Goal: Task Accomplishment & Management: Complete application form

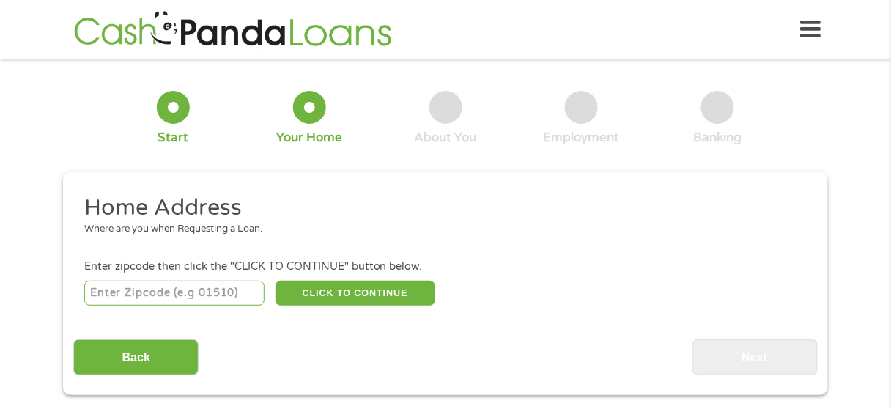
click at [137, 291] on input "number" at bounding box center [174, 293] width 181 height 25
click at [139, 290] on input "13357" at bounding box center [174, 293] width 181 height 25
drag, startPoint x: 139, startPoint y: 290, endPoint x: 82, endPoint y: 291, distance: 57.1
click at [82, 291] on li "Enter zipcode then click the "CLICK TO CONTINUE" button below. 13357 CLICK TO C…" at bounding box center [444, 283] width 743 height 49
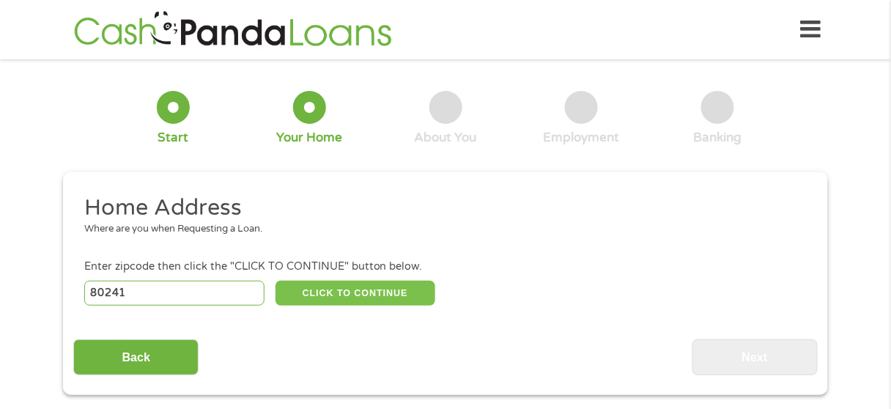
type input "80241"
click at [354, 291] on button "CLICK TO CONTINUE" at bounding box center [355, 293] width 160 height 25
type input "80241"
type input "[PERSON_NAME]"
select select "[US_STATE]"
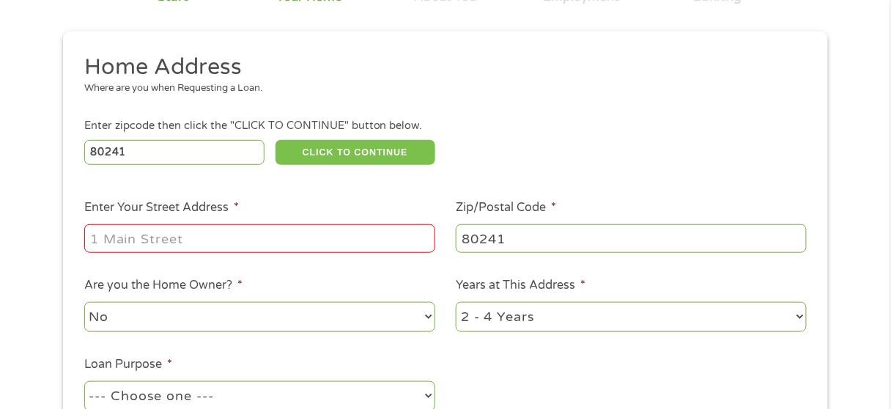
scroll to position [146, 0]
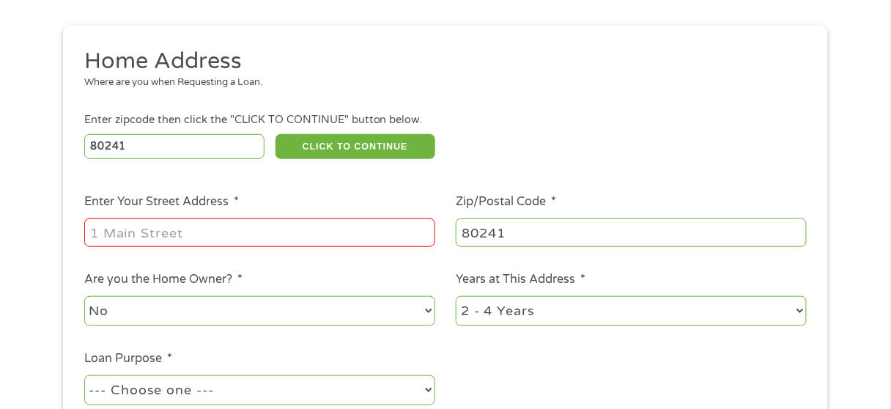
click at [140, 231] on input "Enter Your Street Address *" at bounding box center [259, 232] width 351 height 28
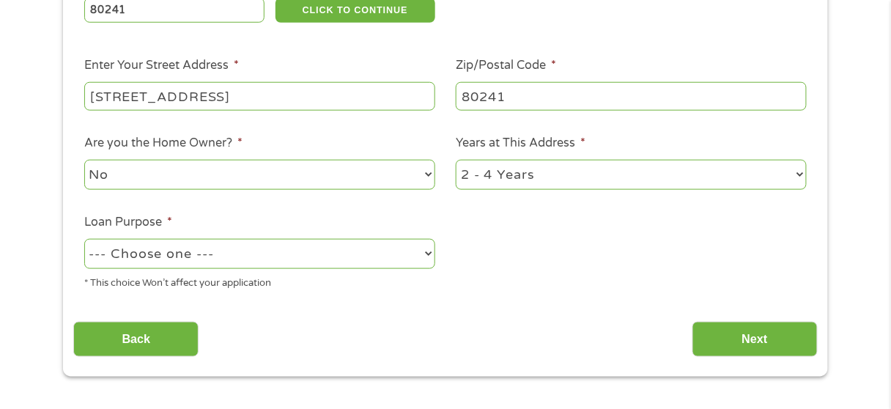
scroll to position [293, 0]
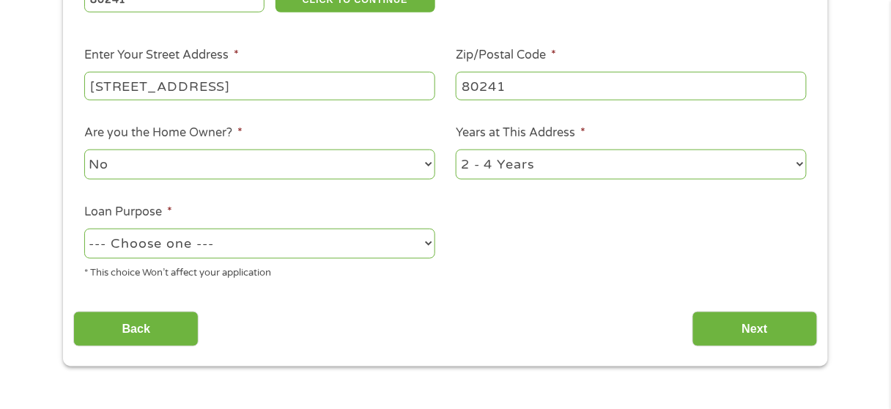
type input "[STREET_ADDRESS]"
click at [203, 246] on select "--- Choose one --- Pay Bills Debt Consolidation Home Improvement Major Purchase…" at bounding box center [259, 244] width 351 height 30
select select "paybills"
click at [84, 229] on select "--- Choose one --- Pay Bills Debt Consolidation Home Improvement Major Purchase…" at bounding box center [259, 244] width 351 height 30
click at [792, 317] on input "Next" at bounding box center [754, 329] width 125 height 36
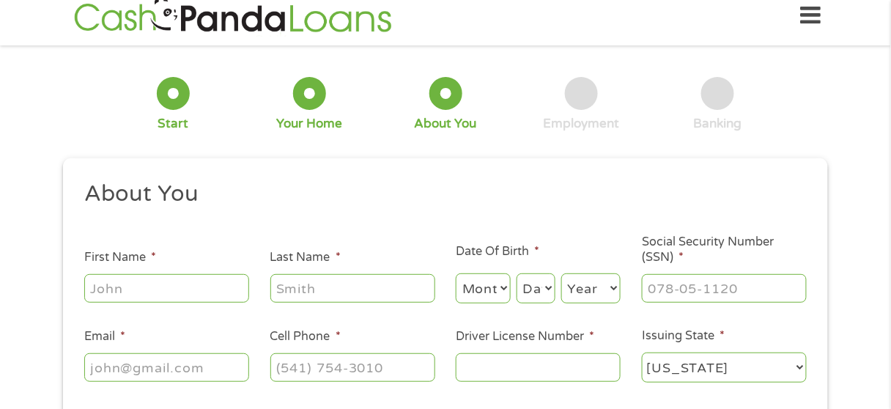
scroll to position [0, 0]
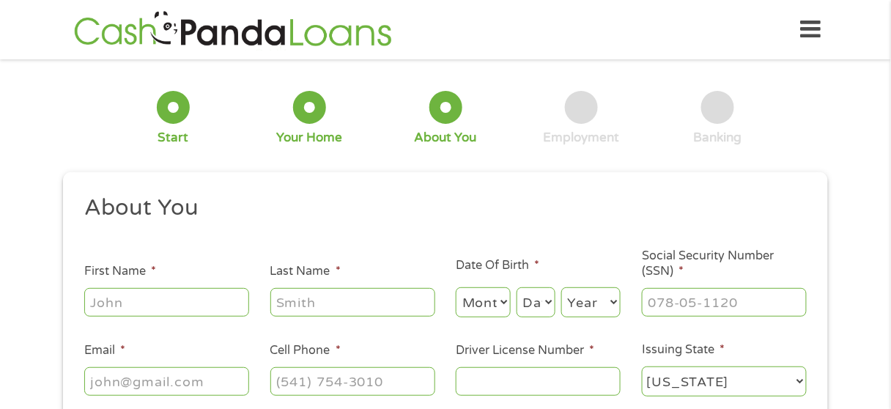
click at [198, 304] on input "First Name *" at bounding box center [166, 302] width 165 height 28
type input "[PERSON_NAME]"
click at [487, 301] on select "Month 1 2 3 4 5 6 7 8 9 10 11 12" at bounding box center [483, 302] width 55 height 30
select select "4"
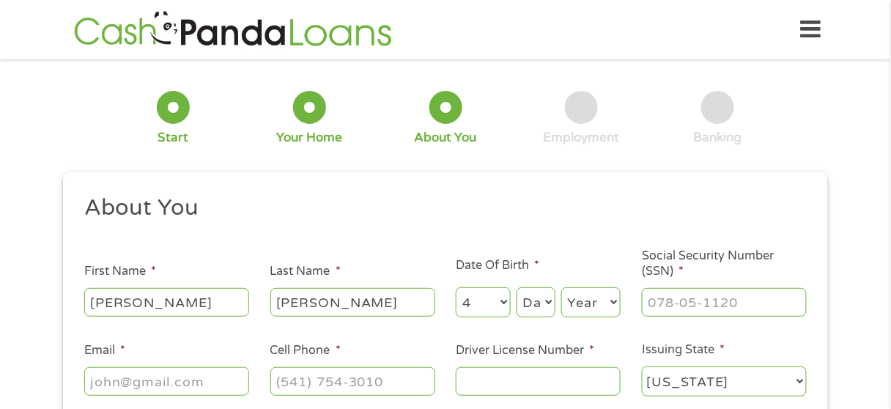
click at [456, 288] on select "Month 1 2 3 4 5 6 7 8 9 10 11 12" at bounding box center [483, 302] width 55 height 30
click at [531, 299] on select "Day 1 2 3 4 5 6 7 8 9 10 11 12 13 14 15 16 17 18 19 20 21 22 23 24 25 26 27 28 …" at bounding box center [535, 302] width 39 height 30
select select "29"
click at [516, 288] on select "Day 1 2 3 4 5 6 7 8 9 10 11 12 13 14 15 16 17 18 19 20 21 22 23 24 25 26 27 28 …" at bounding box center [535, 302] width 39 height 30
click at [588, 302] on select "Year [DATE] 2006 2005 2004 2003 2002 2001 2000 1999 1998 1997 1996 1995 1994 19…" at bounding box center [590, 302] width 59 height 30
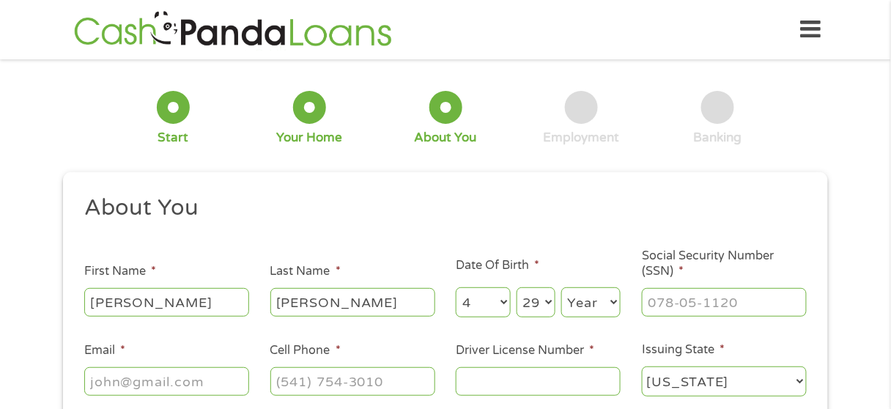
select select "1980"
click at [561, 288] on select "Year [DATE] 2006 2005 2004 2003 2002 2001 2000 1999 1998 1997 1996 1995 1994 19…" at bounding box center [590, 302] width 59 height 30
click at [713, 300] on input "___-__-____" at bounding box center [724, 302] width 165 height 28
type input "524-27-7995"
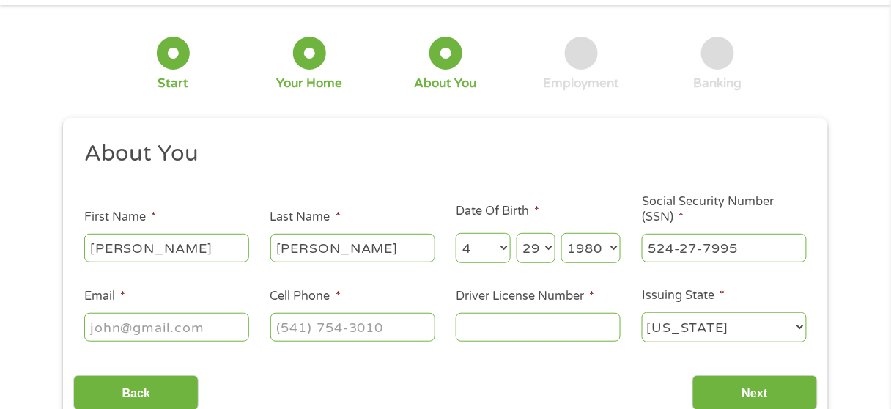
scroll to position [146, 0]
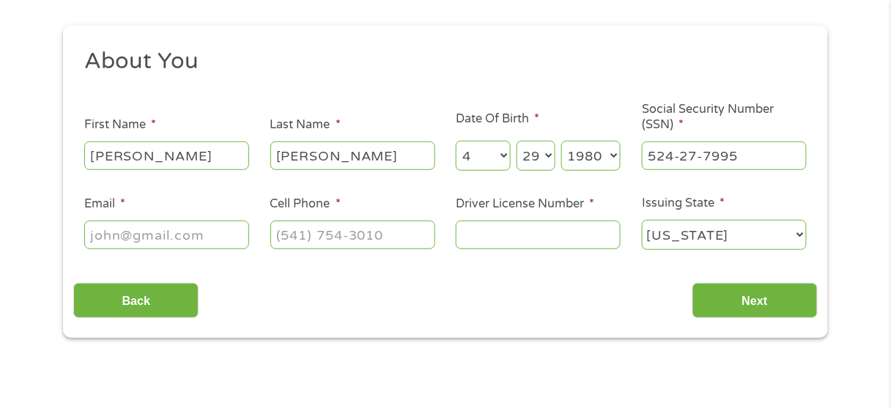
click at [169, 229] on input "Email *" at bounding box center [166, 234] width 165 height 28
type input "[EMAIL_ADDRESS][DOMAIN_NAME]"
click at [288, 241] on input "(___) ___-____" at bounding box center [352, 234] width 165 height 28
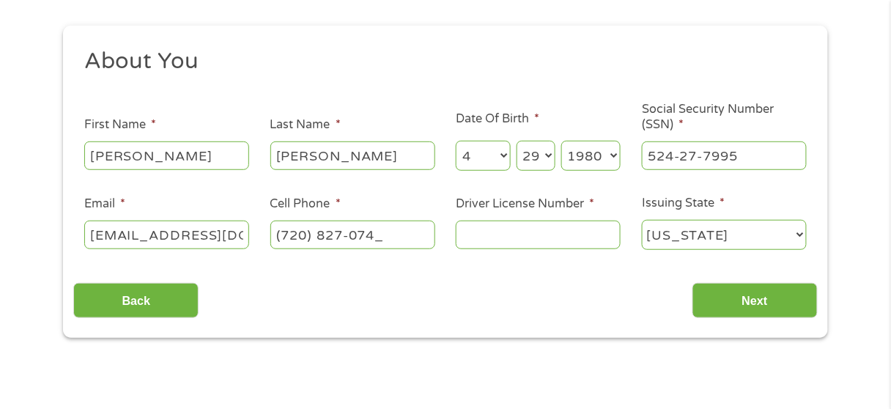
type input "[PHONE_NUMBER]"
click at [502, 231] on input "Driver License Number *" at bounding box center [538, 234] width 165 height 28
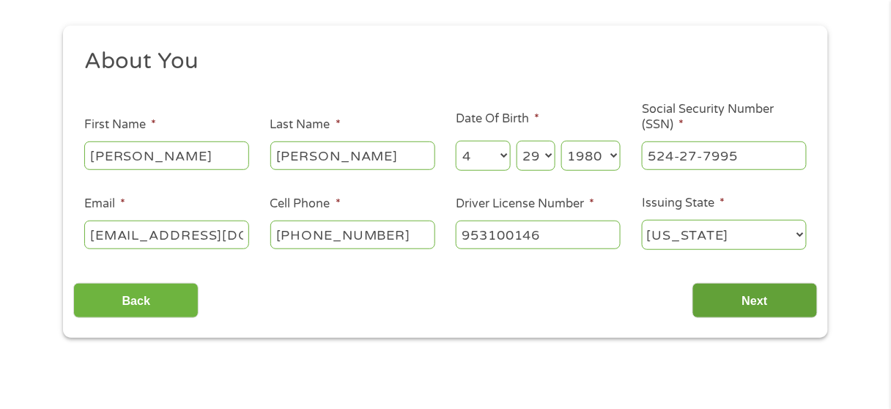
type input "953100146"
click at [776, 293] on input "Next" at bounding box center [754, 301] width 125 height 36
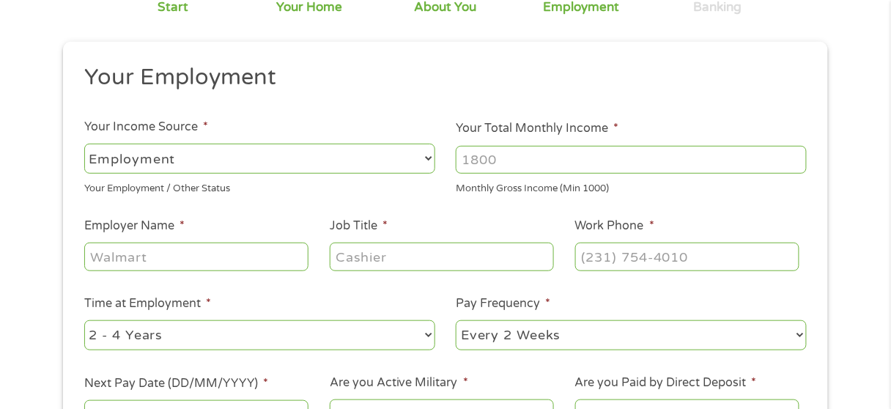
scroll to position [146, 0]
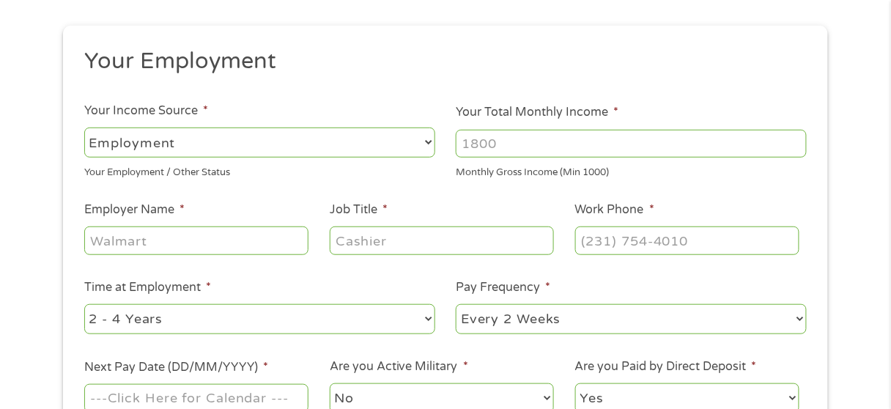
click at [235, 143] on select "--- Choose one --- Employment [DEMOGRAPHIC_DATA] Benefits" at bounding box center [259, 142] width 351 height 30
click at [84, 127] on select "--- Choose one --- Employment [DEMOGRAPHIC_DATA] Benefits" at bounding box center [259, 142] width 351 height 30
click at [560, 141] on input "Your Total Monthly Income *" at bounding box center [631, 144] width 351 height 28
type input "5200"
click at [185, 245] on input "Employer Name *" at bounding box center [196, 240] width 224 height 28
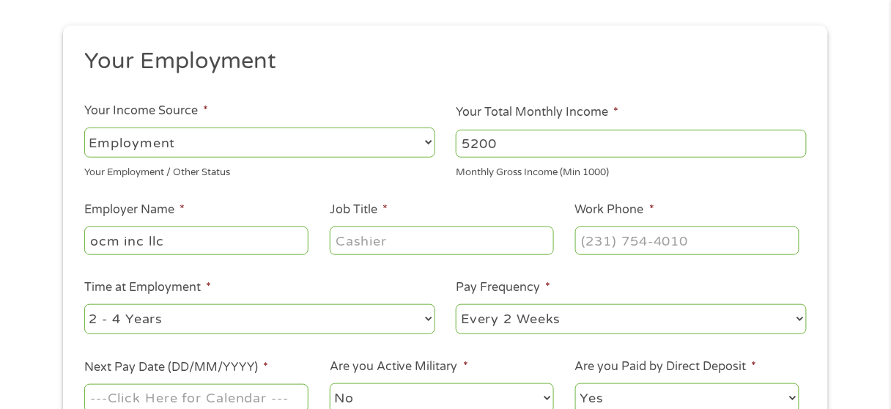
type input "ocm inc llc"
click at [421, 236] on input "Job Title *" at bounding box center [442, 240] width 224 height 28
type input "manager"
click at [606, 242] on input "(___) ___-____" at bounding box center [687, 240] width 224 height 28
type input "[PHONE_NUMBER]"
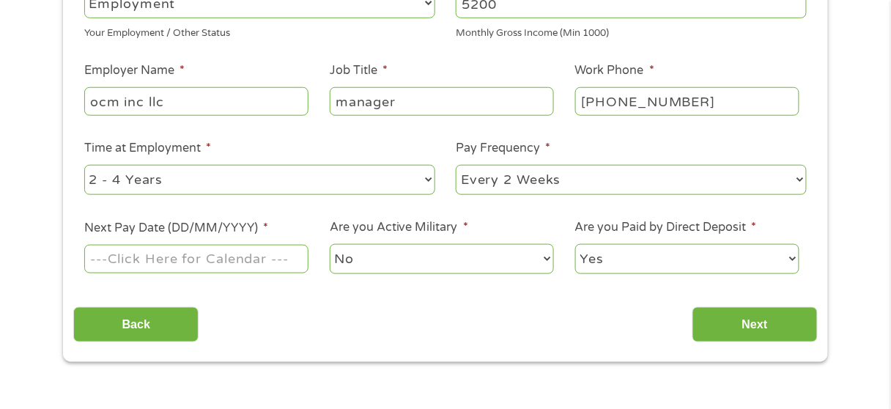
scroll to position [293, 0]
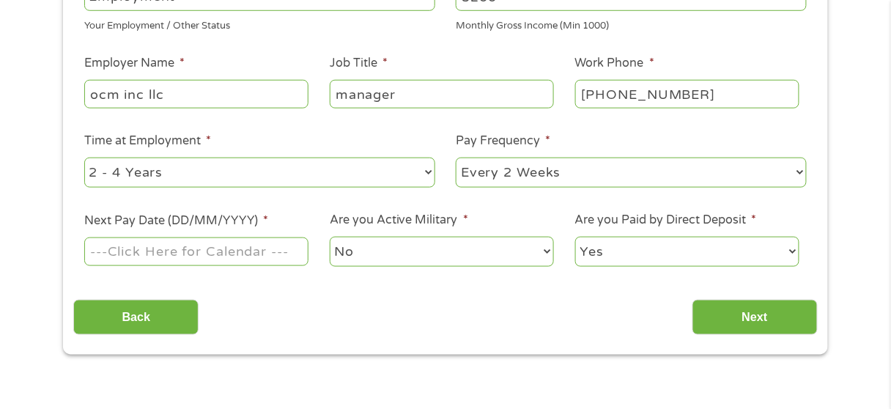
click at [521, 177] on select "--- Choose one --- Every 2 Weeks Every Week Monthly Semi-Monthly" at bounding box center [631, 172] width 351 height 30
select select "weekly"
click at [456, 157] on select "--- Choose one --- Every 2 Weeks Every Week Monthly Semi-Monthly" at bounding box center [631, 172] width 351 height 30
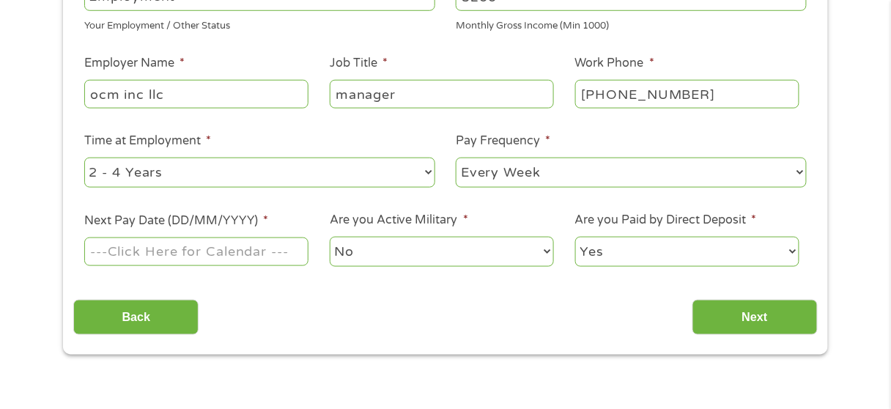
click at [507, 173] on select "--- Choose one --- Every 2 Weeks Every Week Monthly Semi-Monthly" at bounding box center [631, 172] width 351 height 30
click at [456, 157] on select "--- Choose one --- Every 2 Weeks Every Week Monthly Semi-Monthly" at bounding box center [631, 172] width 351 height 30
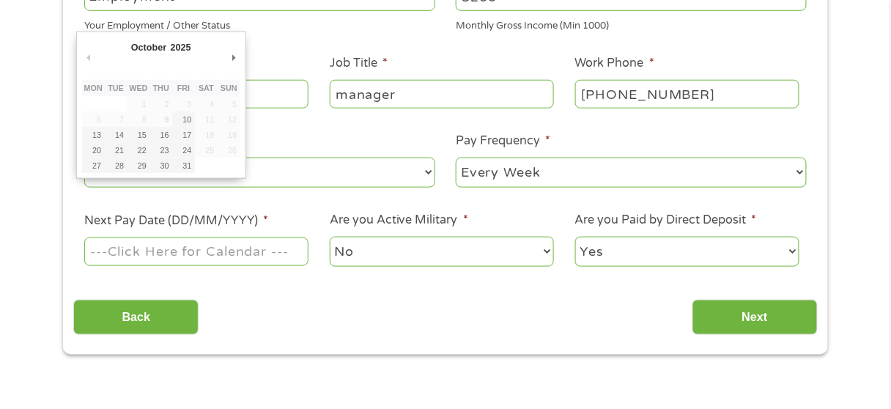
click at [140, 256] on input "Next Pay Date (DD/MM/YYYY) *" at bounding box center [196, 251] width 224 height 28
type input "[DATE]"
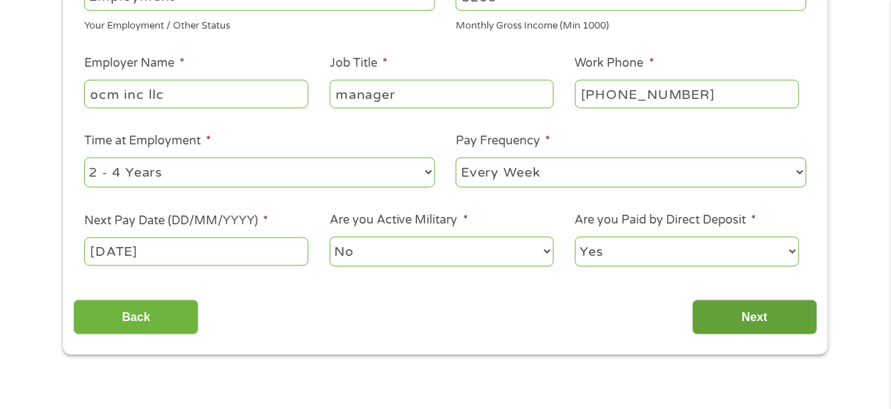
click at [794, 322] on input "Next" at bounding box center [754, 318] width 125 height 36
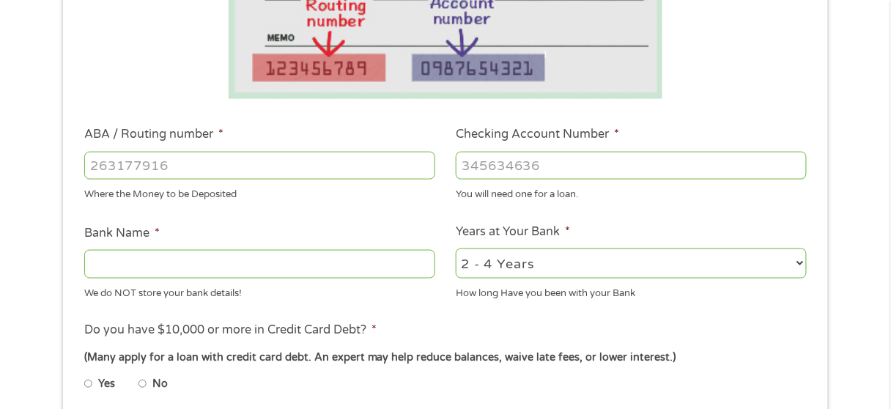
scroll to position [349, 0]
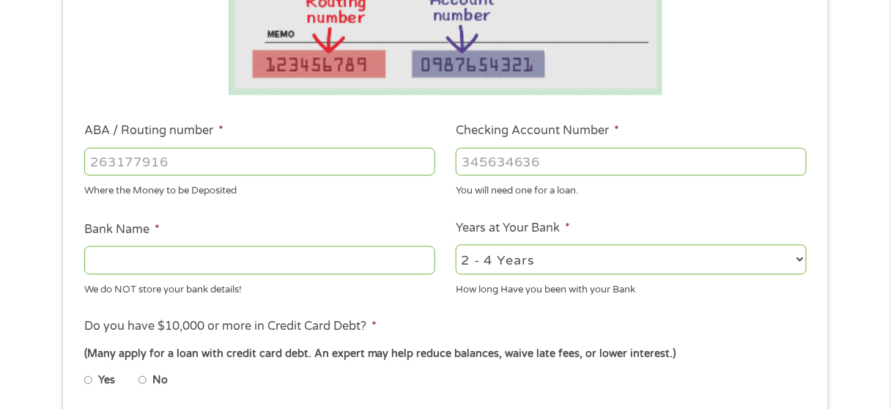
click at [167, 172] on input "ABA / Routing number *" at bounding box center [259, 162] width 351 height 28
click at [162, 265] on input "Bank Name *" at bounding box center [259, 260] width 351 height 28
type input "navy bank"
click at [201, 160] on input "ABA / Routing number *" at bounding box center [259, 162] width 351 height 28
type input "256074974"
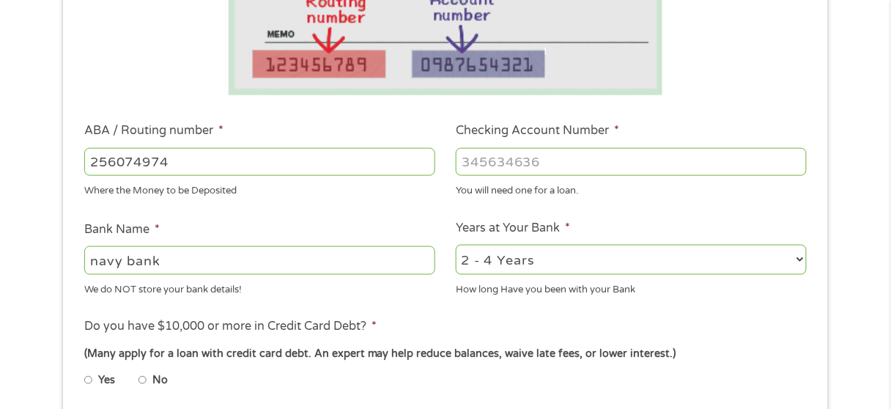
type input "NAVY FEDERAL CREDIT UNION"
type input "256074974"
click at [486, 152] on input "Checking Account Number *" at bounding box center [631, 162] width 351 height 28
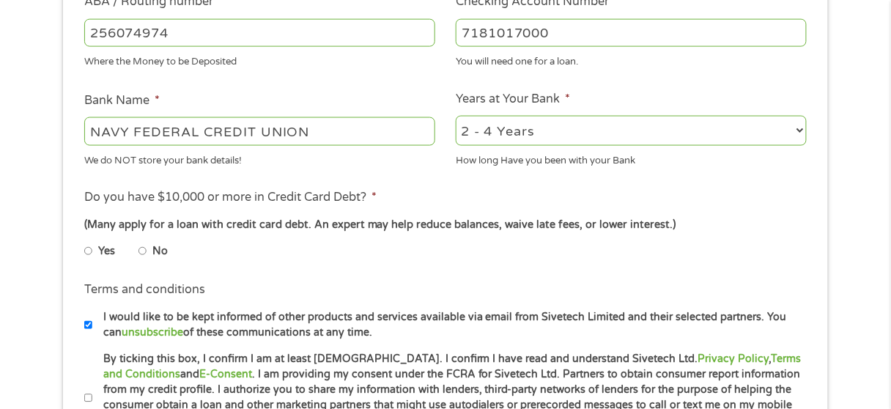
scroll to position [495, 0]
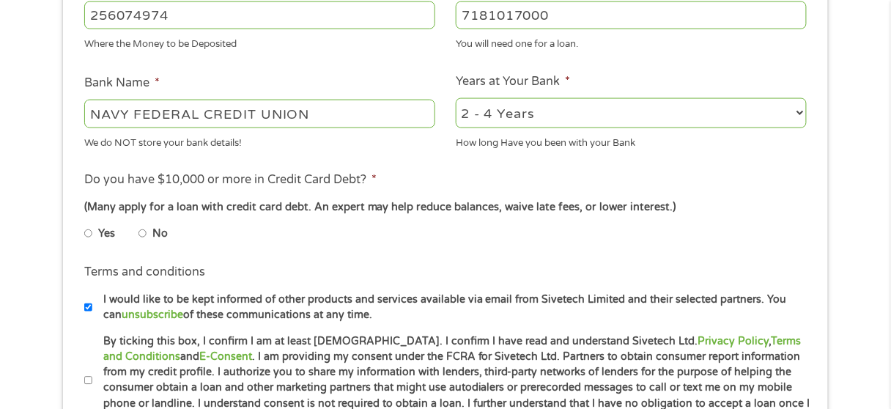
type input "7181017000"
click at [143, 231] on input "No" at bounding box center [142, 233] width 9 height 23
radio input "true"
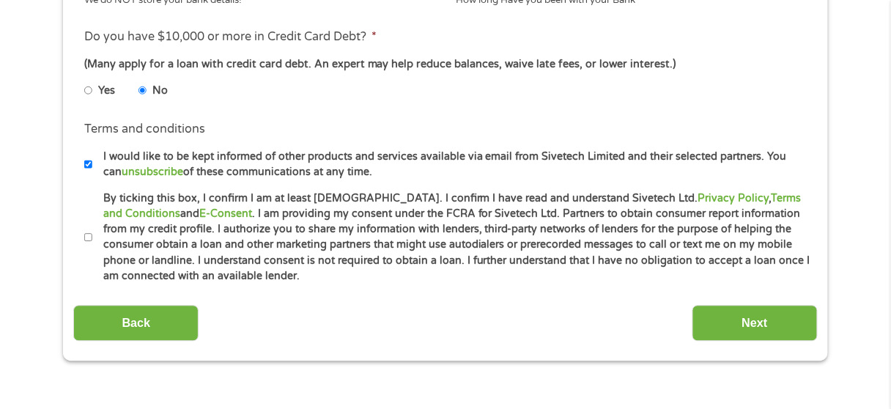
scroll to position [642, 0]
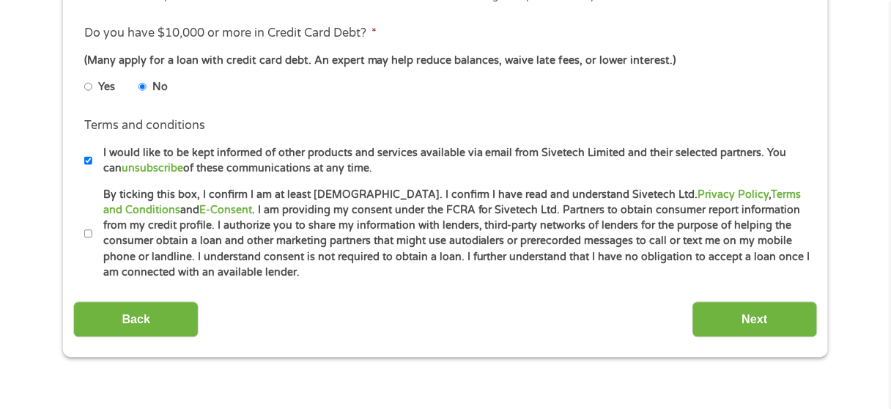
click at [88, 164] on input "I would like to be kept informed of other products and services available via e…" at bounding box center [88, 160] width 9 height 23
checkbox input "false"
click at [89, 227] on input "By ticking this box, I confirm I am at least [DEMOGRAPHIC_DATA]. I confirm I ha…" at bounding box center [88, 234] width 9 height 23
checkbox input "true"
click at [751, 308] on input "Next" at bounding box center [754, 320] width 125 height 36
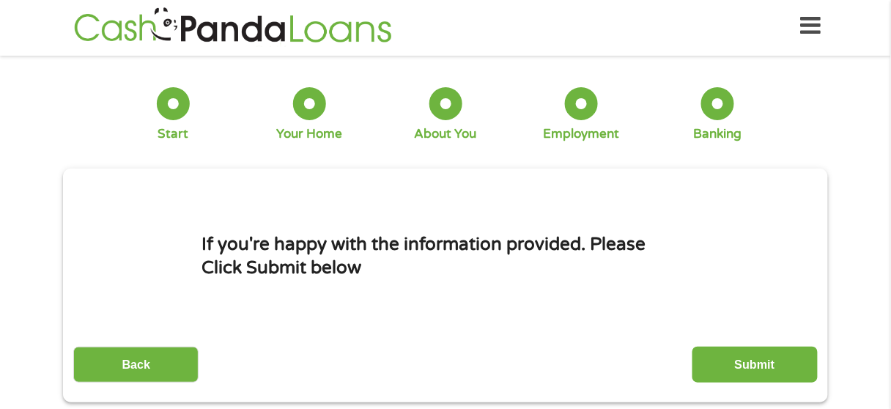
scroll to position [0, 0]
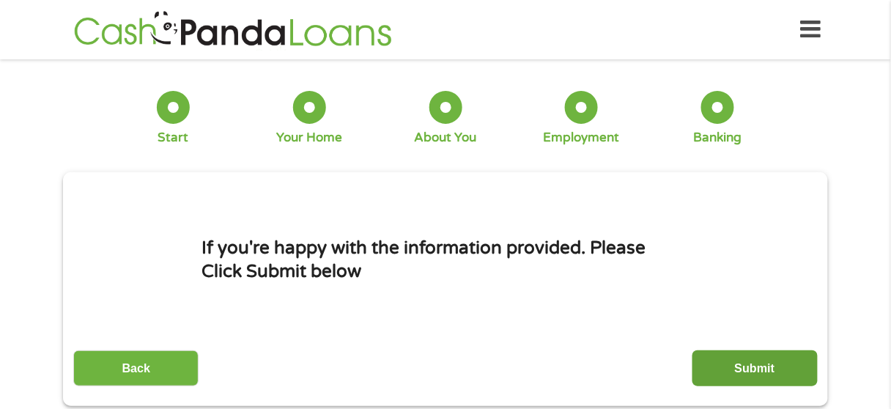
click at [758, 356] on input "Submit" at bounding box center [754, 368] width 125 height 36
